Goal: Task Accomplishment & Management: Manage account settings

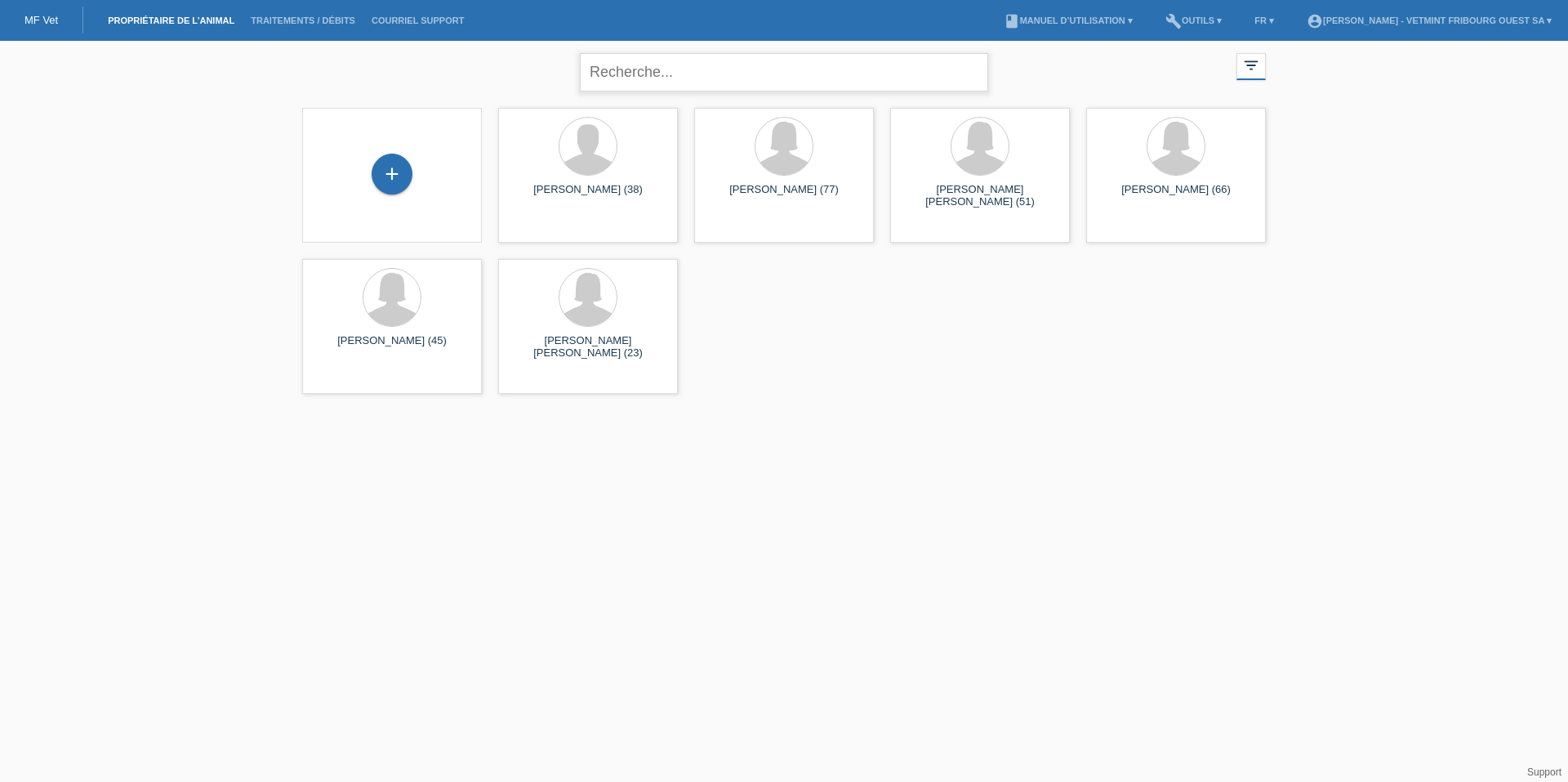
click at [675, 88] on input "text" at bounding box center [784, 71] width 409 height 38
type input "piazz"
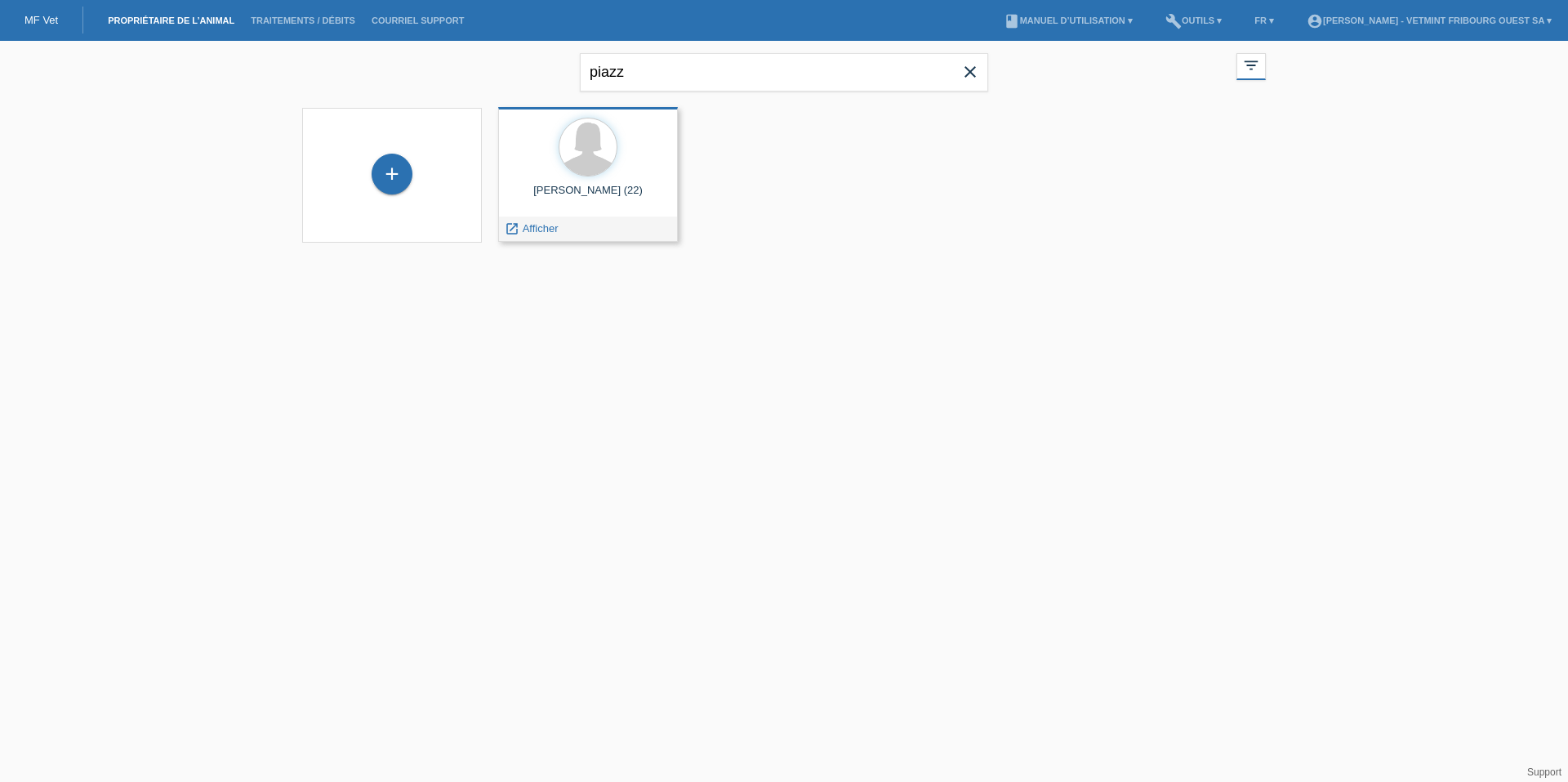
click at [643, 209] on div "Tess Piazza (22)" at bounding box center [588, 196] width 153 height 26
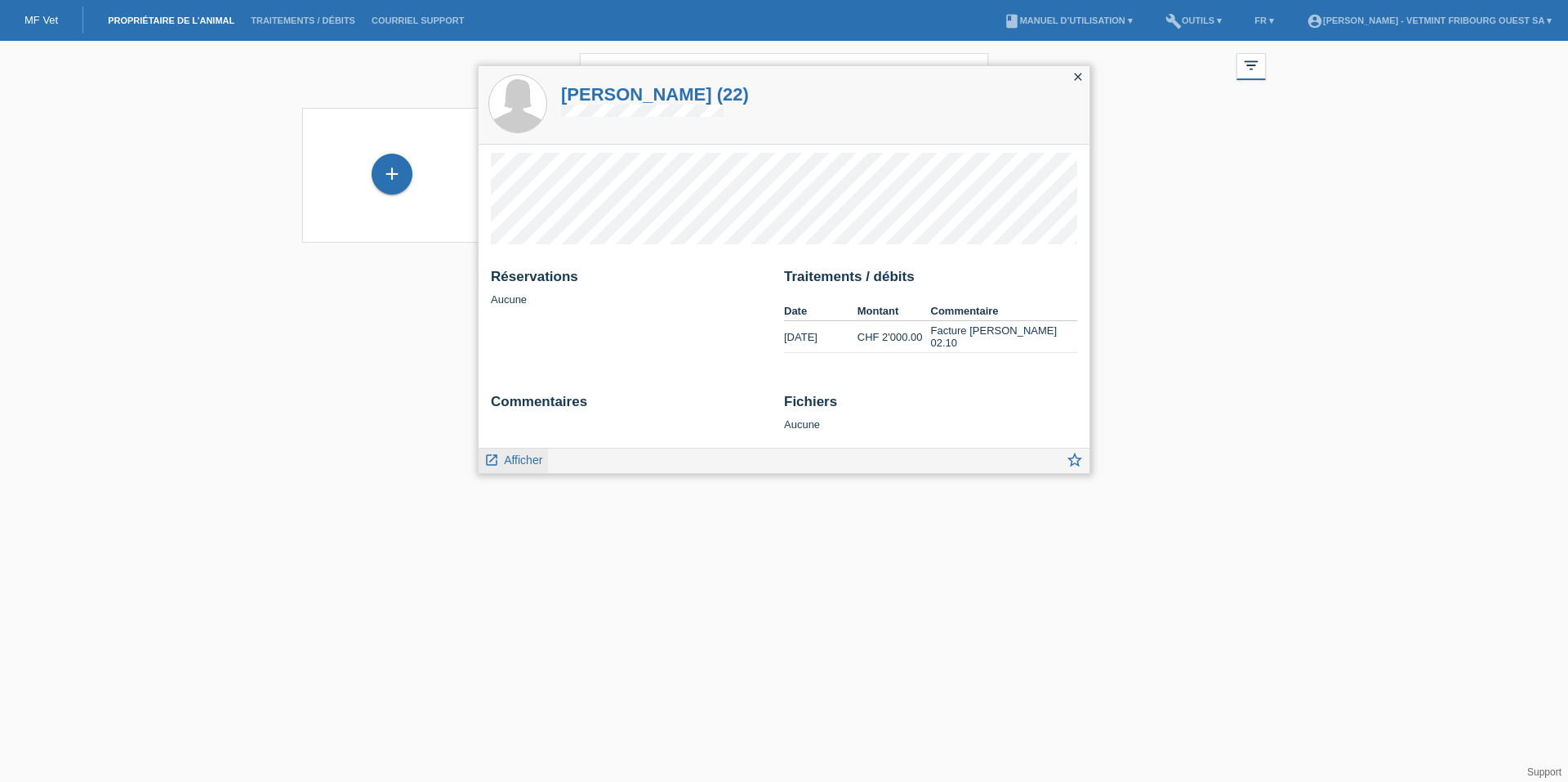
click at [496, 469] on div "launch Afficher" at bounding box center [513, 460] width 70 height 24
click at [507, 466] on span "Afficher" at bounding box center [523, 460] width 38 height 13
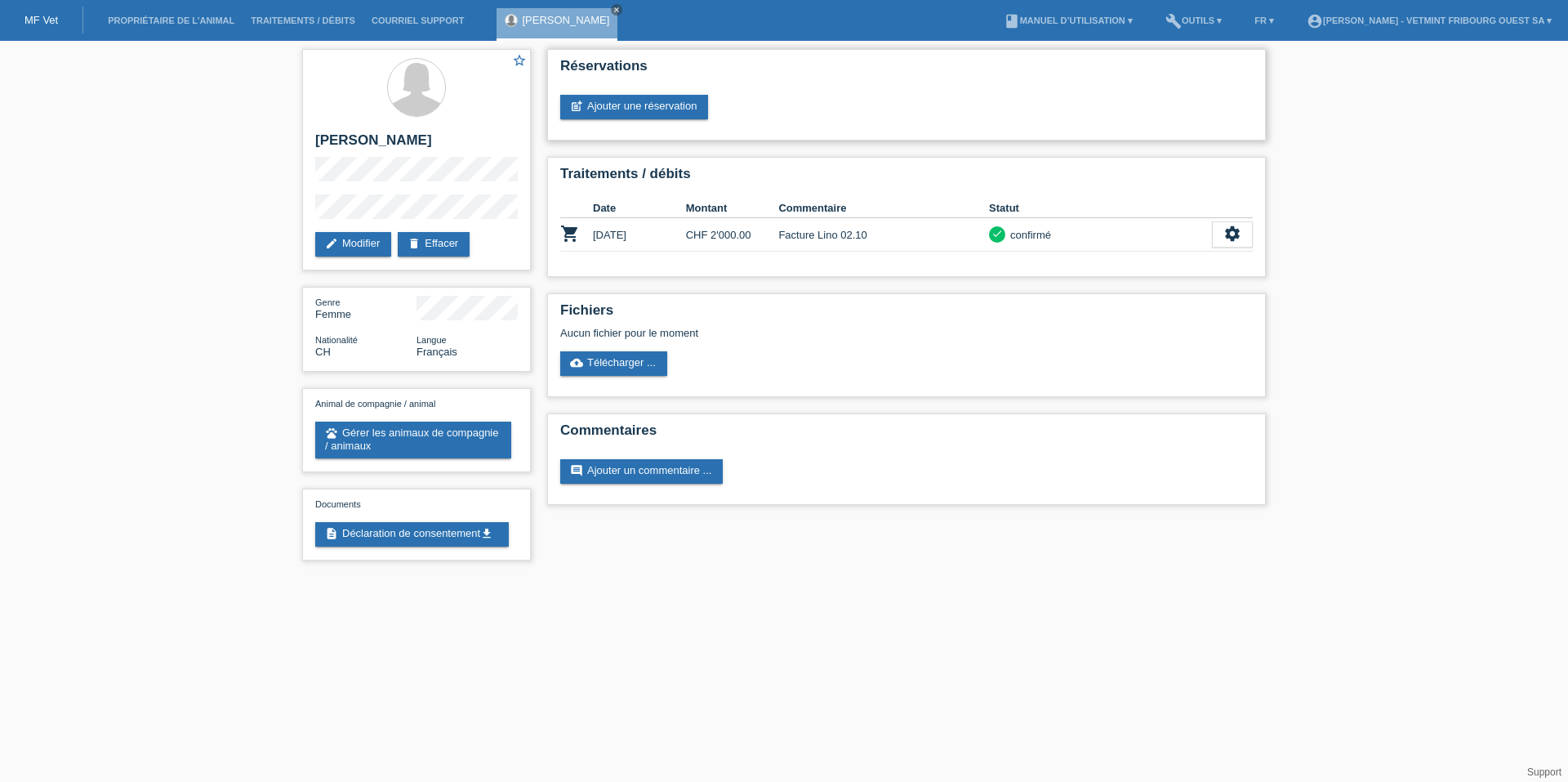
click at [686, 123] on div "Réservations post_add Ajouter une réservation" at bounding box center [906, 95] width 718 height 92
click at [684, 94] on div "Réservations post_add Ajouter une réservation" at bounding box center [906, 95] width 718 height 92
click at [698, 105] on link "post_add Ajouter une réservation" at bounding box center [635, 106] width 148 height 24
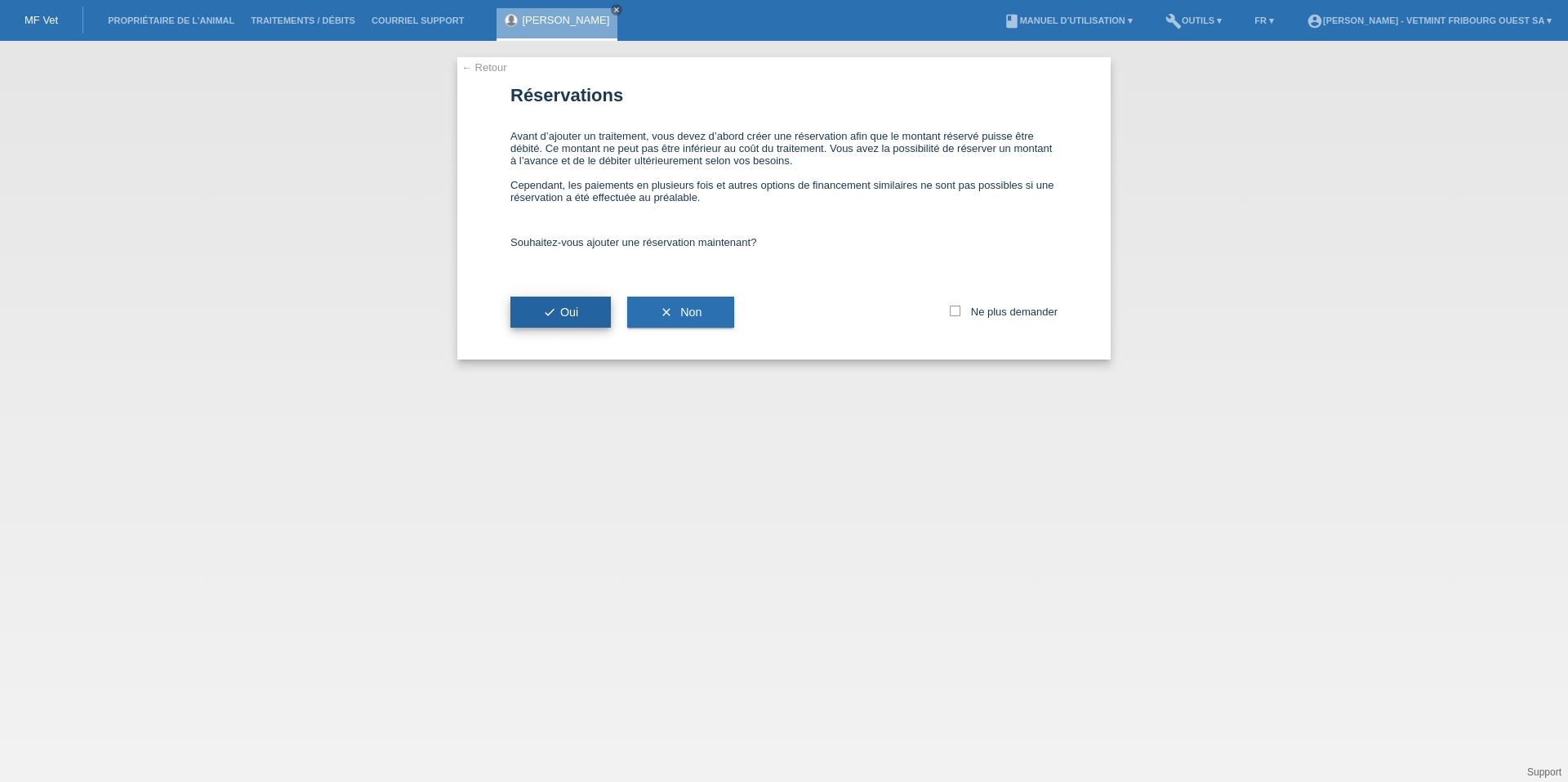
click at [597, 319] on button "check Oui" at bounding box center [560, 312] width 101 height 31
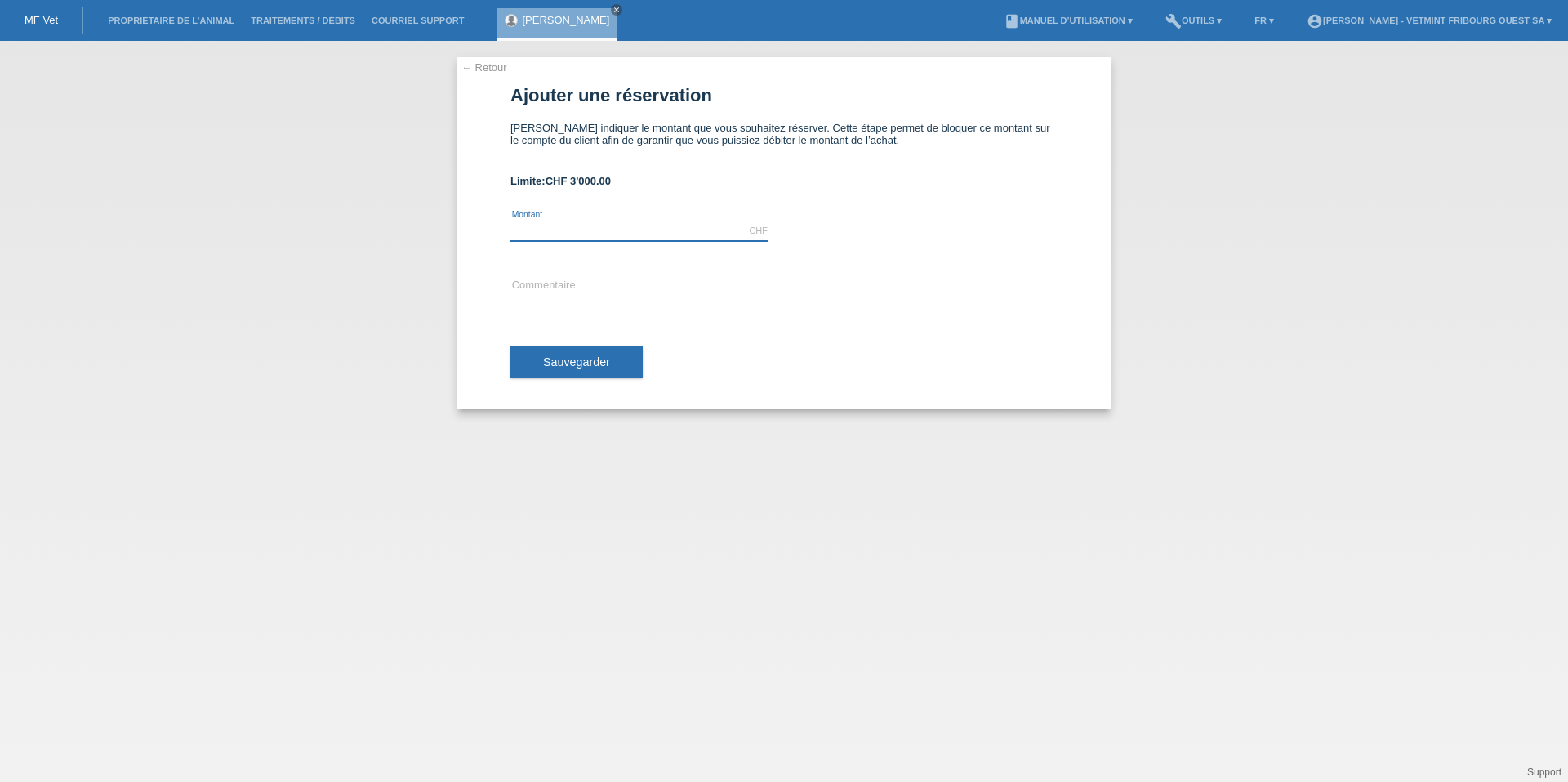
click at [568, 223] on input "text" at bounding box center [639, 230] width 257 height 21
click at [551, 227] on input "text" at bounding box center [639, 230] width 257 height 21
type input "100.00"
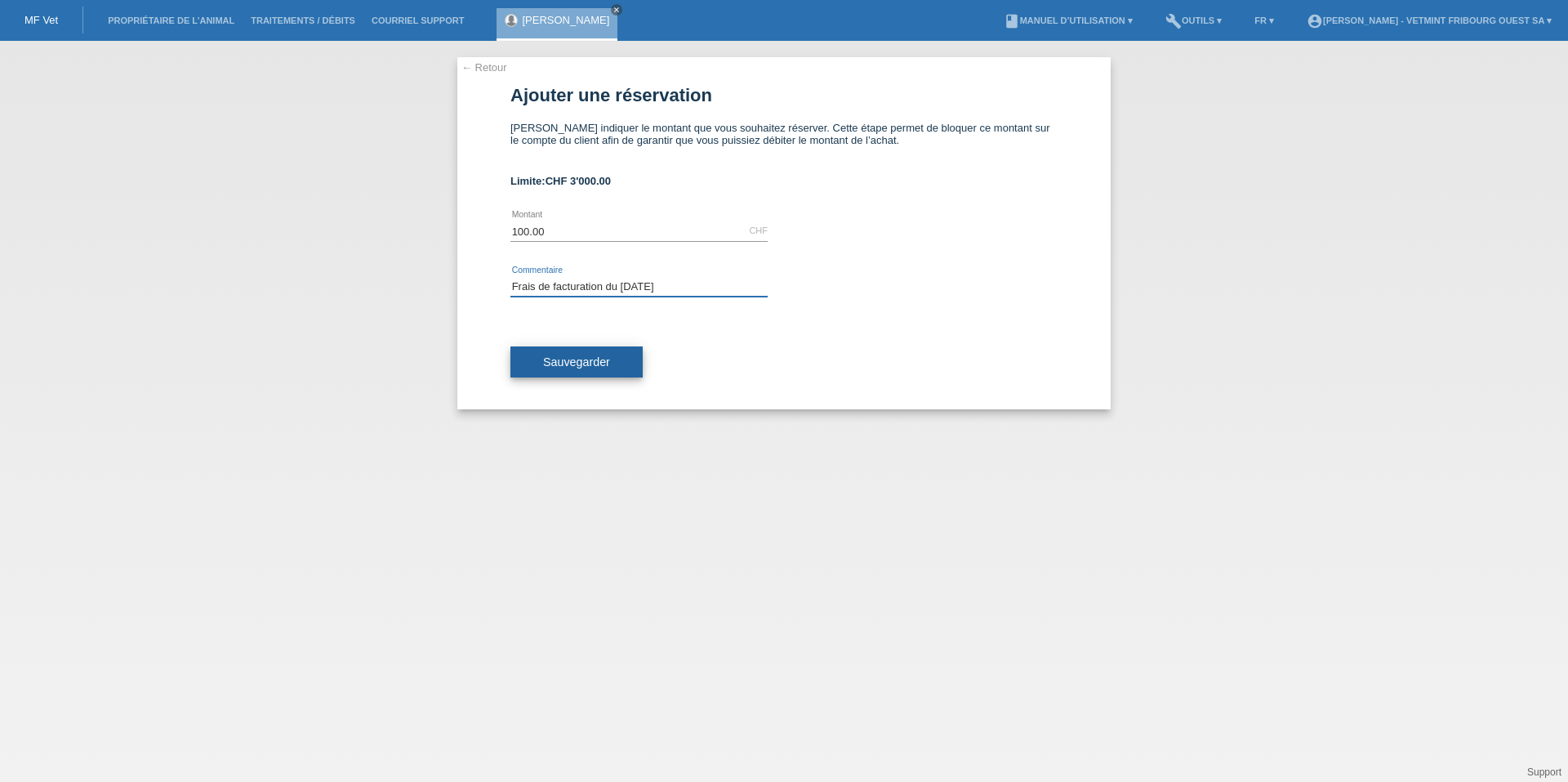
type input "Frais de facturation du 03.10.25"
click at [638, 371] on button "Sauvegarder" at bounding box center [577, 362] width 132 height 31
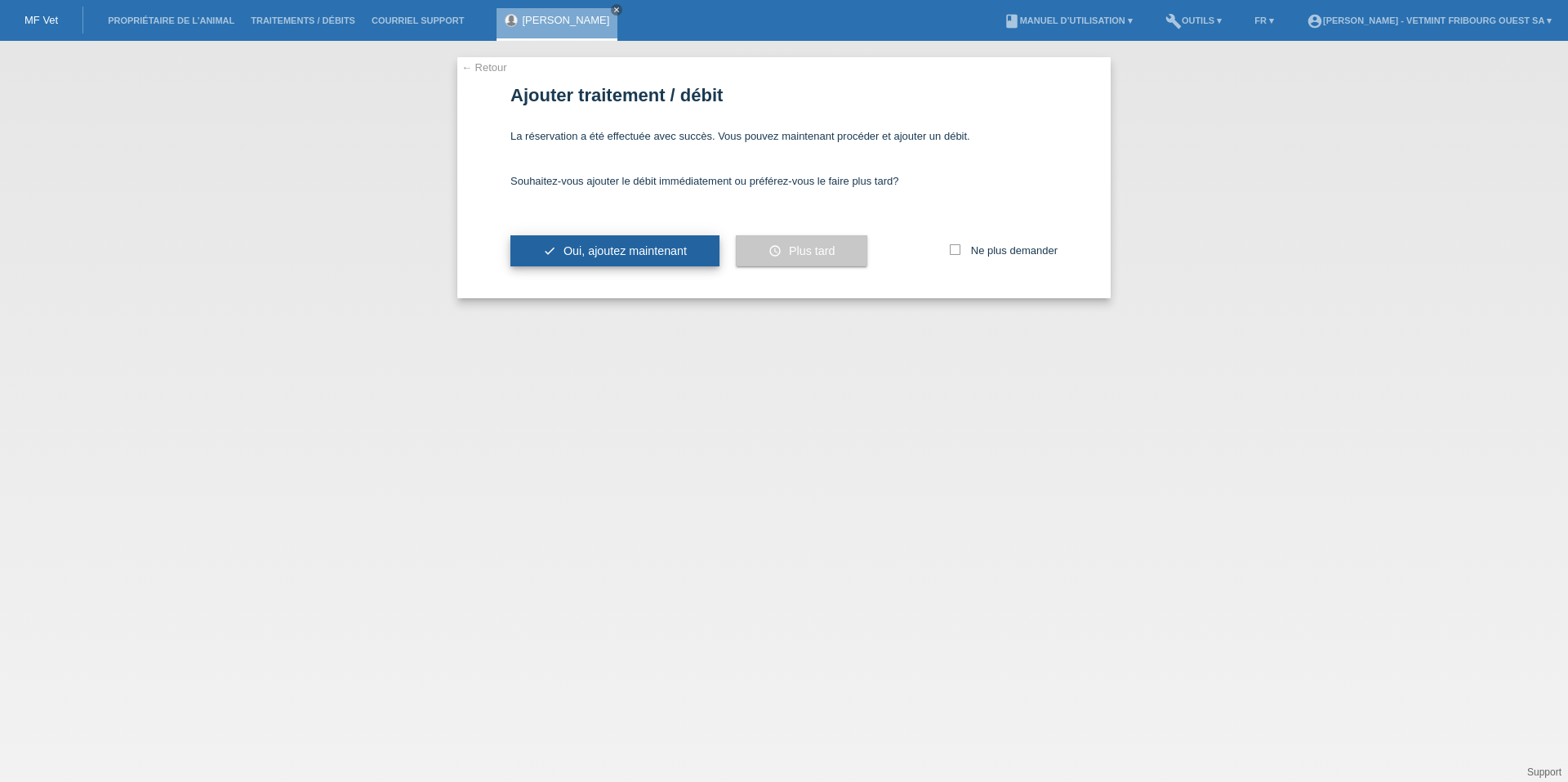
click at [688, 250] on button "check Oui, ajoutez maintenant" at bounding box center [615, 251] width 209 height 31
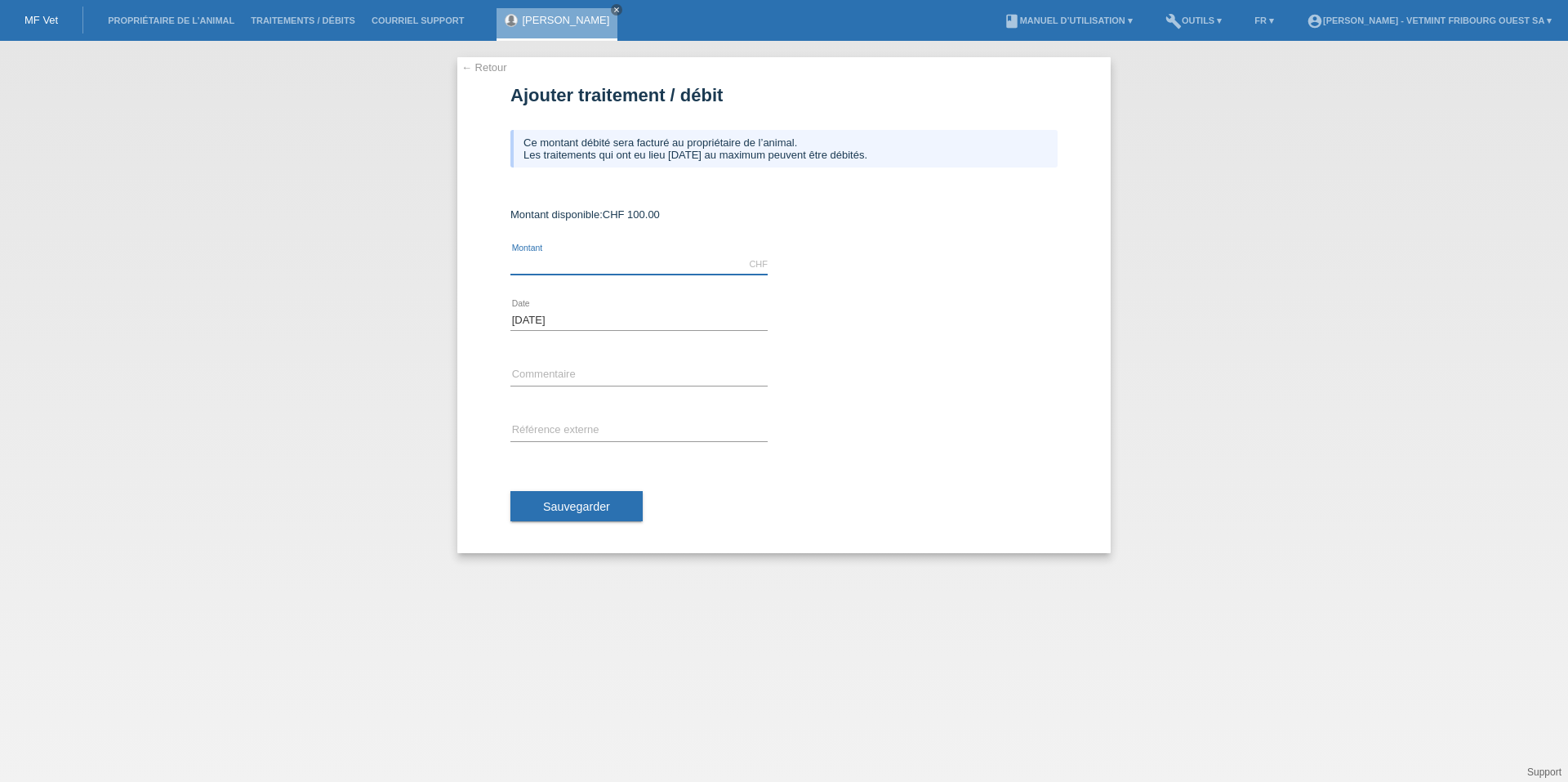
click at [646, 261] on input "text" at bounding box center [639, 264] width 257 height 21
type input "100.00"
click at [622, 374] on input "text" at bounding box center [639, 375] width 257 height 21
type input "Frais de facturation du [DATE]"
click at [556, 521] on button "Sauvegarder" at bounding box center [577, 506] width 132 height 31
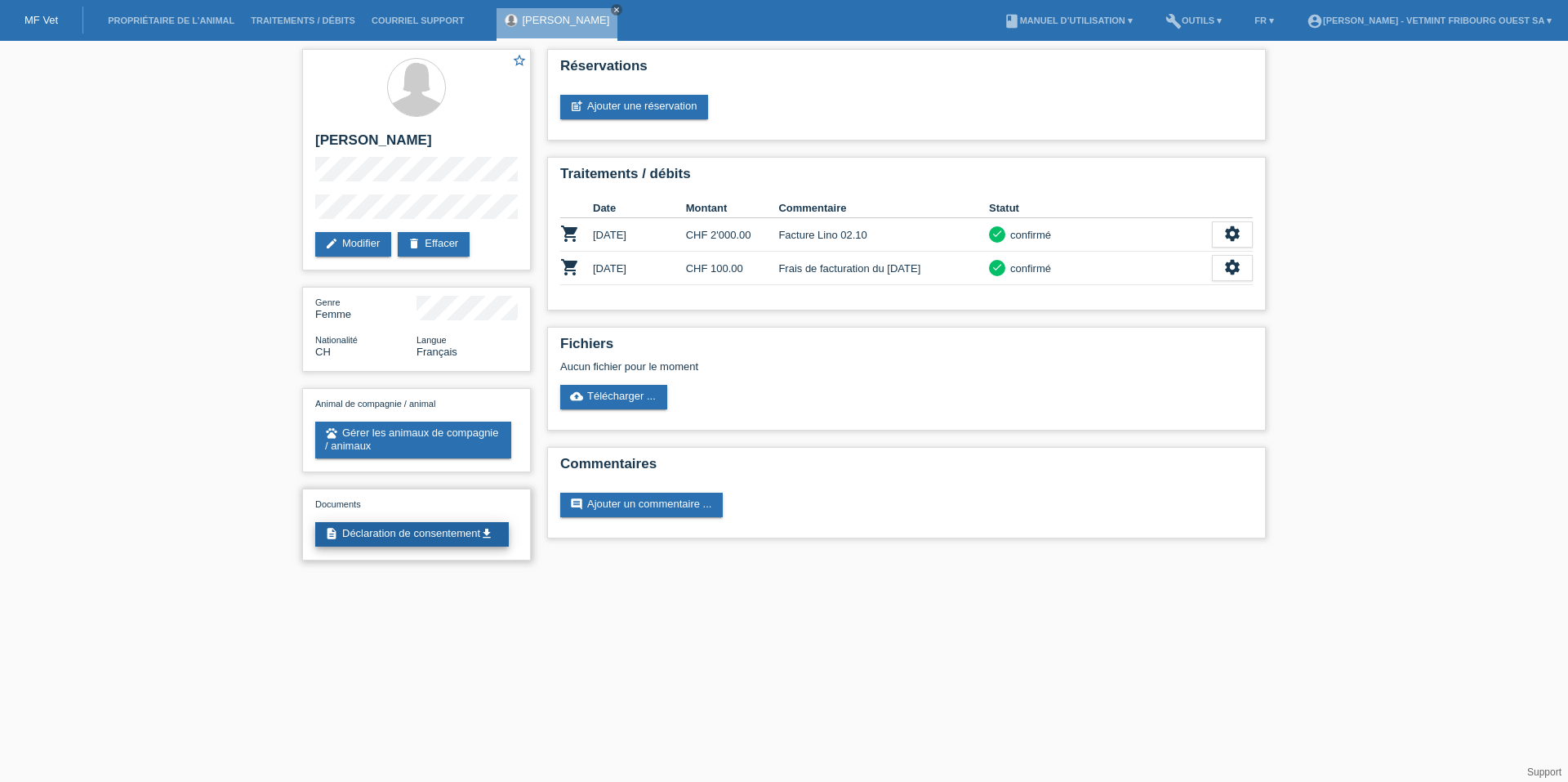
click at [458, 537] on link "description Déclaration de consentement get_app" at bounding box center [411, 534] width 194 height 24
click at [632, 392] on link "cloud_upload Télécharger ..." at bounding box center [614, 396] width 107 height 24
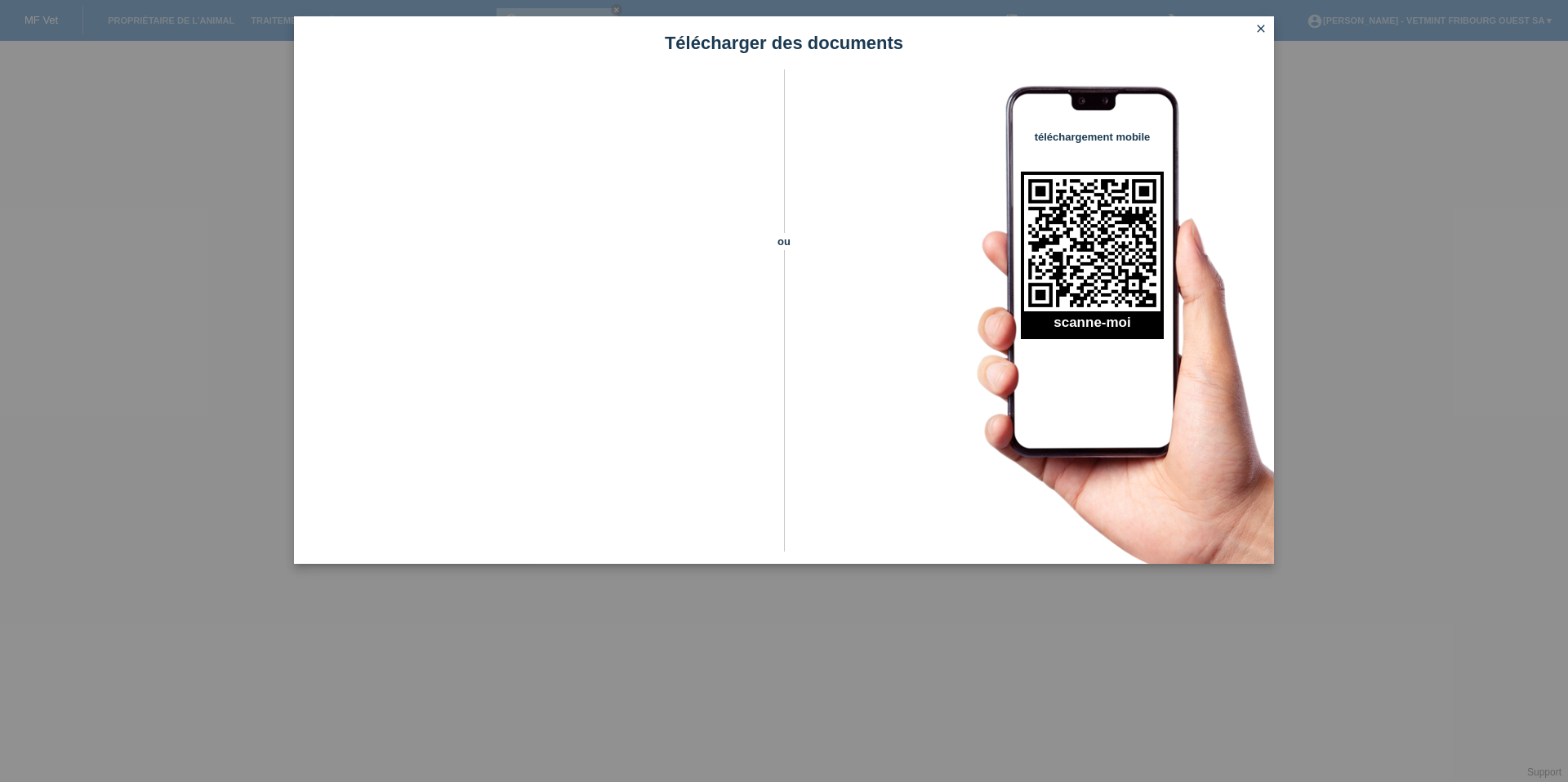
click at [1266, 24] on icon "close" at bounding box center [1261, 29] width 13 height 13
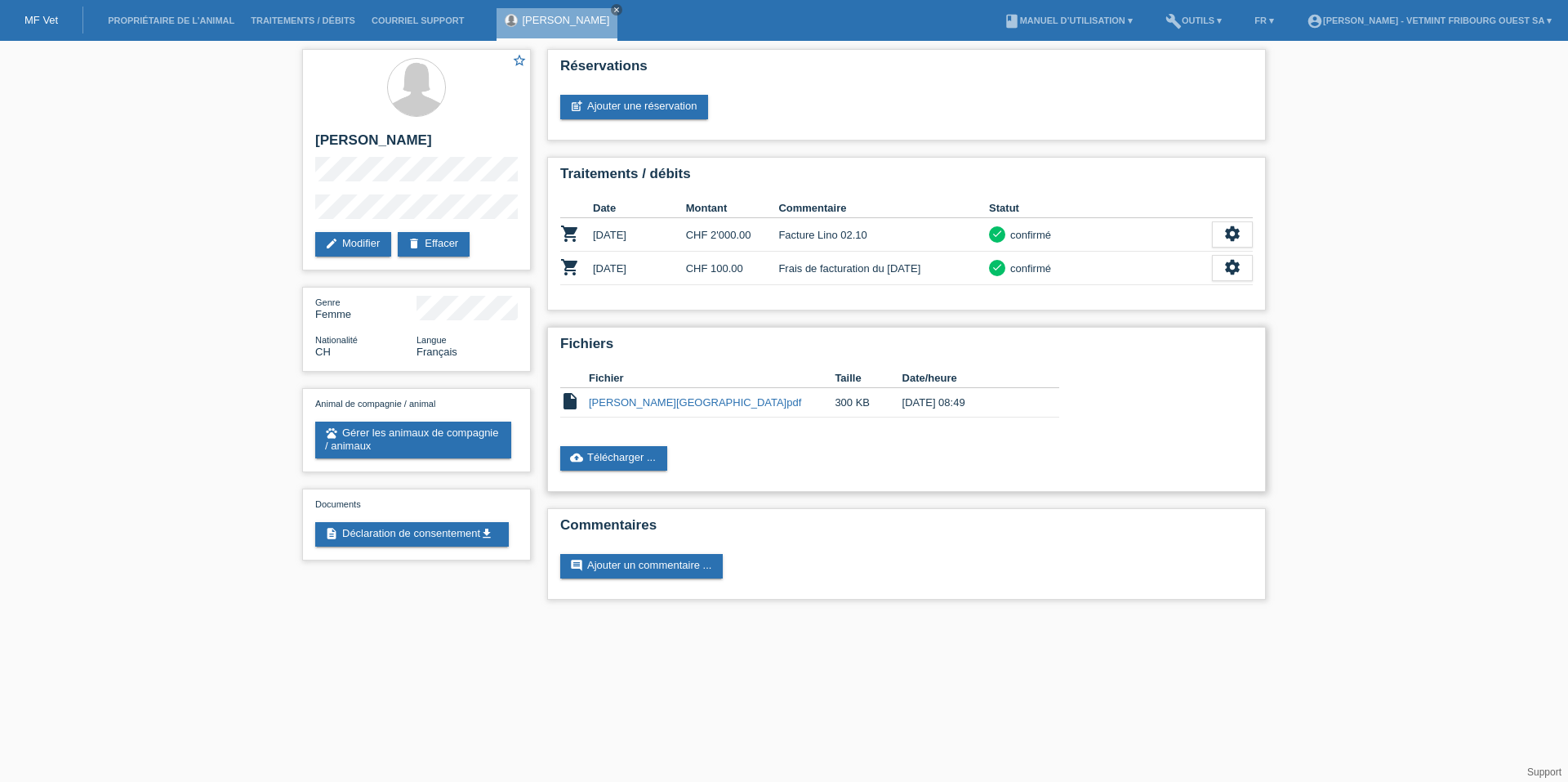
click at [653, 404] on link "[PERSON_NAME][GEOGRAPHIC_DATA]pdf" at bounding box center [695, 403] width 212 height 12
